Goal: Information Seeking & Learning: Find specific fact

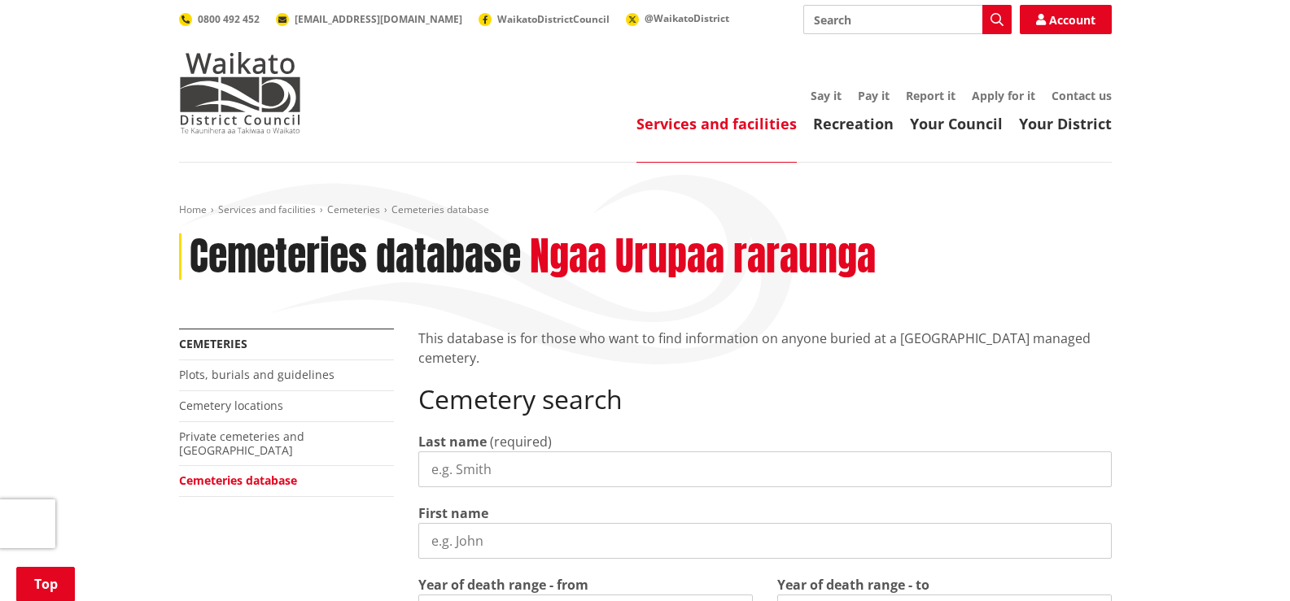
scroll to position [325, 0]
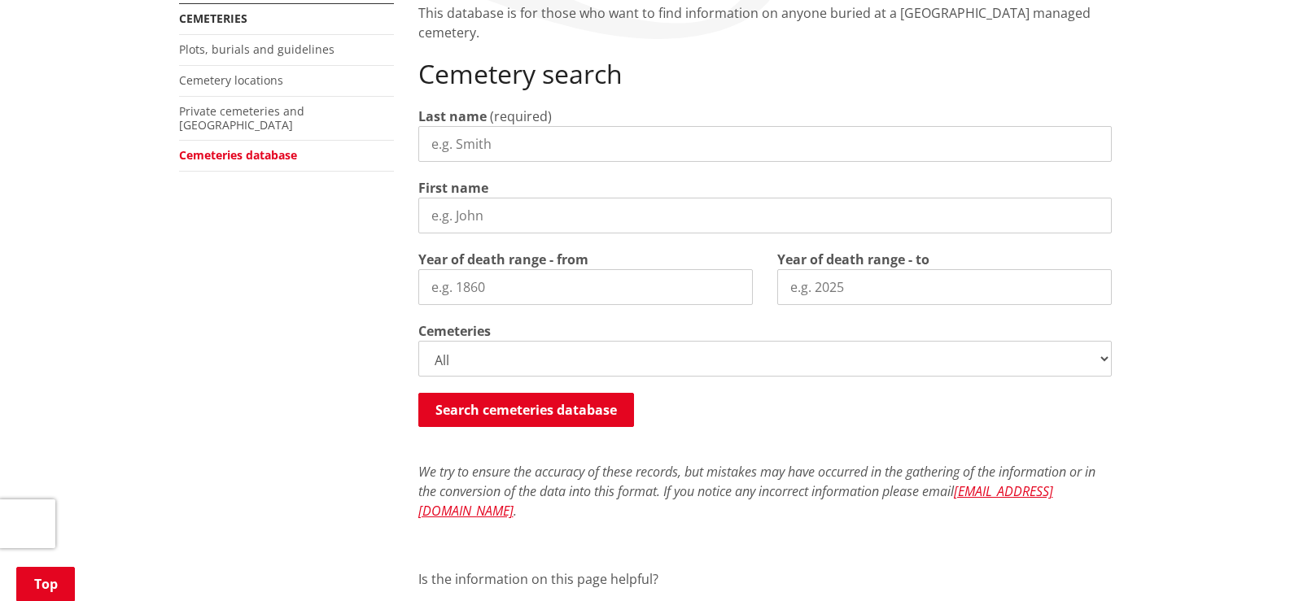
click at [533, 149] on input "Last name" at bounding box center [764, 144] width 693 height 36
type input "ochia"
click at [554, 409] on button "Search cemeteries database" at bounding box center [526, 410] width 216 height 34
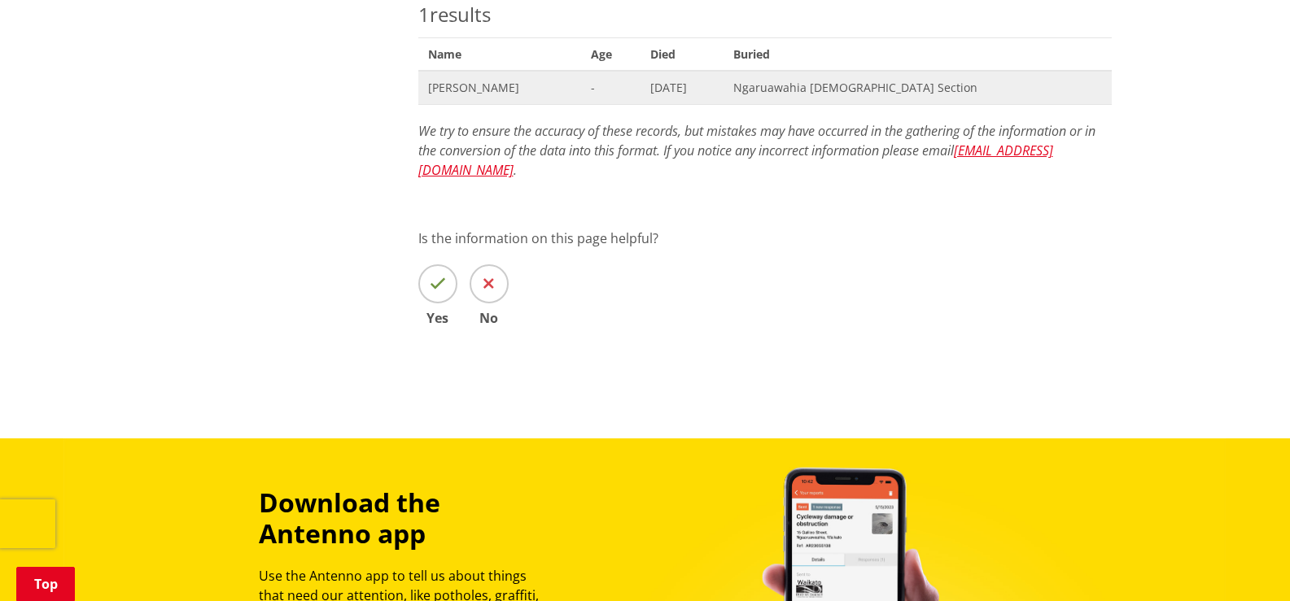
click at [452, 90] on span "[PERSON_NAME]" at bounding box center [499, 88] width 143 height 16
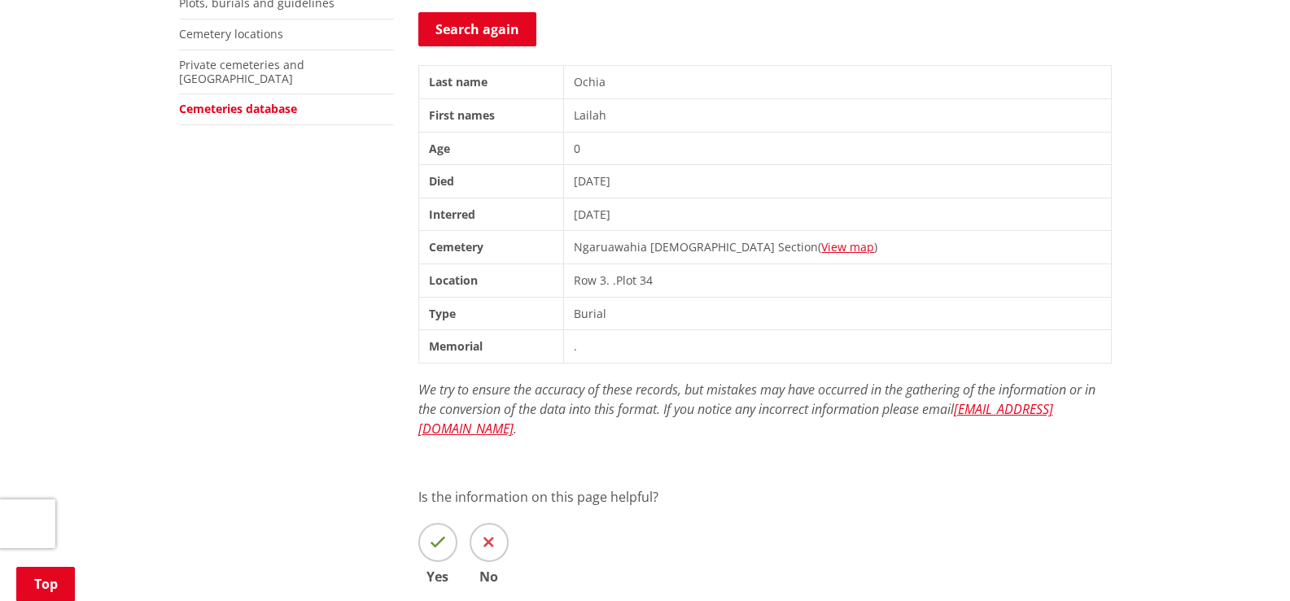
scroll to position [325, 0]
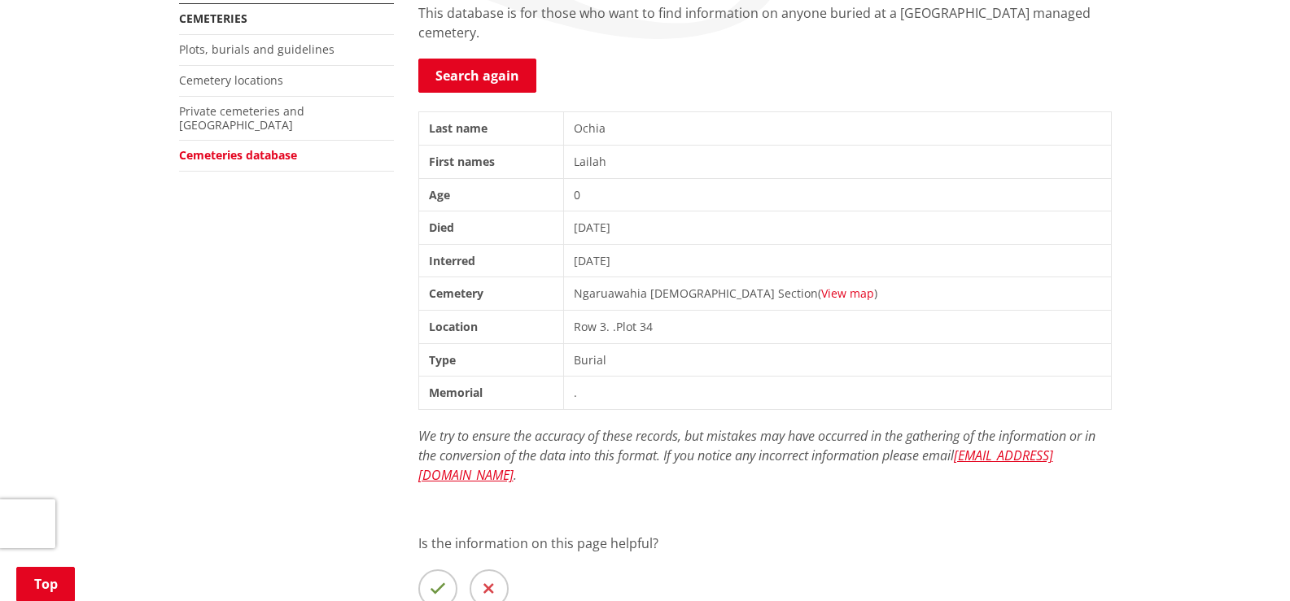
click at [821, 291] on link "View map" at bounding box center [847, 293] width 53 height 15
